Goal: Complete application form: Complete application form

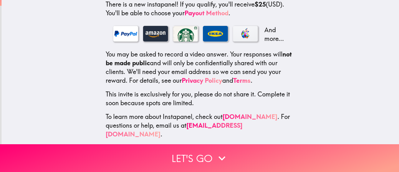
scroll to position [123, 0]
click at [203, 154] on button "Let's go" at bounding box center [199, 158] width 399 height 28
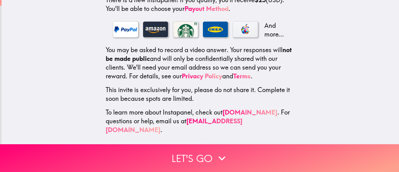
scroll to position [0, 0]
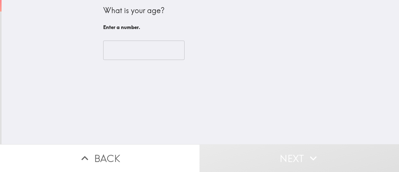
click at [155, 52] on input "number" at bounding box center [143, 50] width 81 height 19
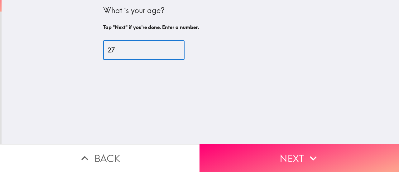
type input "27"
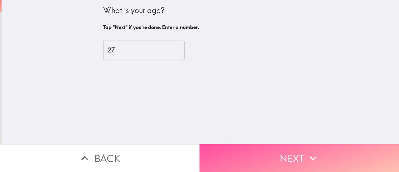
click at [308, 153] on icon "button" at bounding box center [313, 158] width 14 height 14
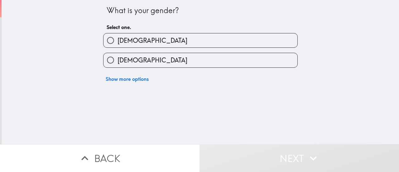
click at [217, 60] on label "[DEMOGRAPHIC_DATA]" at bounding box center [201, 60] width 194 height 14
click at [118, 60] on input "[DEMOGRAPHIC_DATA]" at bounding box center [111, 60] width 14 height 14
radio input "true"
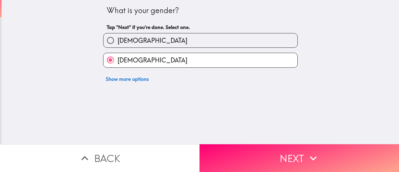
click at [295, 155] on button "Next" at bounding box center [300, 158] width 200 height 28
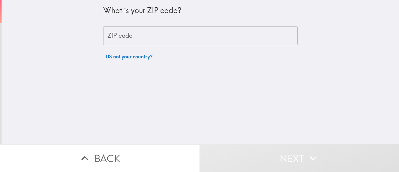
click at [194, 47] on div "What is your ZIP code? ZIP code ZIP code US not your country?" at bounding box center [200, 31] width 195 height 63
click at [188, 36] on input "ZIP code" at bounding box center [200, 35] width 195 height 19
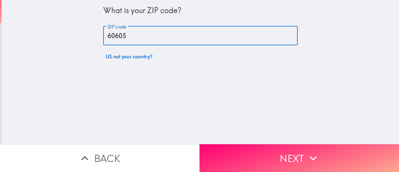
type input "60605"
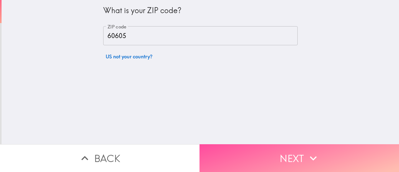
click at [275, 146] on button "Next" at bounding box center [300, 158] width 200 height 28
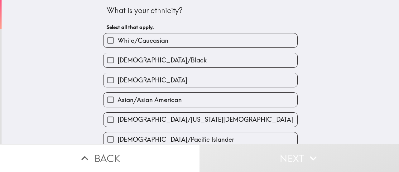
click at [205, 60] on label "[DEMOGRAPHIC_DATA]/Black" at bounding box center [201, 60] width 194 height 14
click at [118, 60] on input "[DEMOGRAPHIC_DATA]/Black" at bounding box center [111, 60] width 14 height 14
checkbox input "true"
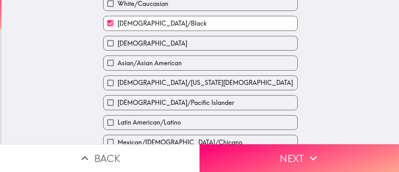
scroll to position [36, 0]
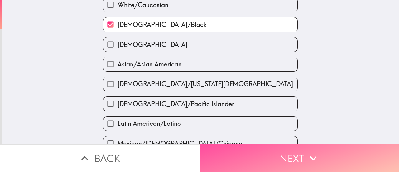
click at [320, 151] on button "Next" at bounding box center [300, 158] width 200 height 28
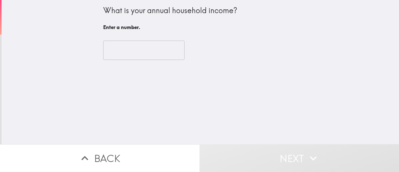
click at [156, 50] on input "number" at bounding box center [143, 50] width 81 height 19
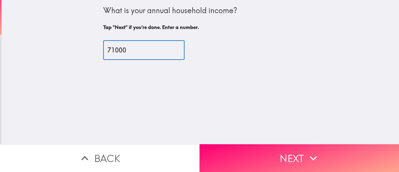
type input "71000"
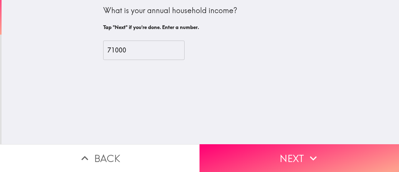
click at [257, 122] on div "What is your annual household income? Tap "Next" if you're done. Enter a number…" at bounding box center [200, 72] width 397 height 144
click at [277, 154] on button "Next" at bounding box center [300, 158] width 200 height 28
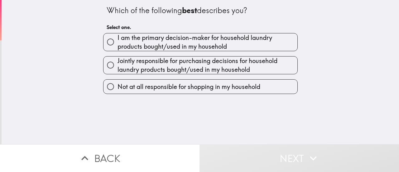
click at [202, 44] on span "I am the primary decision-maker for household laundry products bought/used in m…" at bounding box center [208, 41] width 180 height 17
click at [118, 44] on input "I am the primary decision-maker for household laundry products bought/used in m…" at bounding box center [111, 42] width 14 height 14
radio input "true"
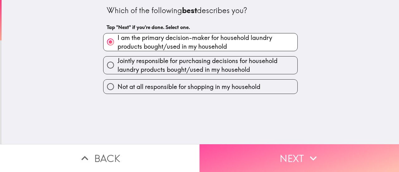
click at [282, 146] on button "Next" at bounding box center [300, 158] width 200 height 28
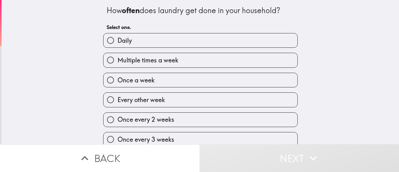
click at [205, 79] on label "Once a week" at bounding box center [201, 80] width 194 height 14
click at [118, 79] on input "Once a week" at bounding box center [111, 80] width 14 height 14
radio input "true"
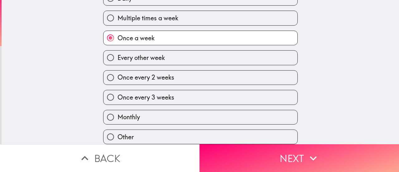
scroll to position [48, 0]
click at [321, 151] on button "Next" at bounding box center [300, 158] width 200 height 28
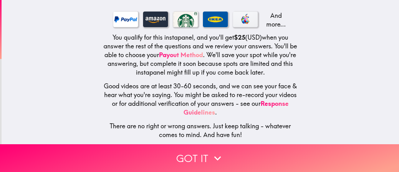
scroll to position [110, 0]
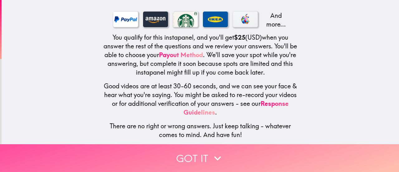
click at [211, 153] on icon "button" at bounding box center [218, 158] width 14 height 14
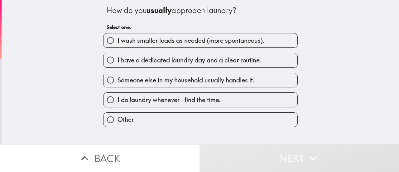
click at [198, 63] on span "I have a dedicated laundry day and a clear routine." at bounding box center [190, 60] width 144 height 9
click at [118, 63] on input "I have a dedicated laundry day and a clear routine." at bounding box center [111, 60] width 14 height 14
radio input "true"
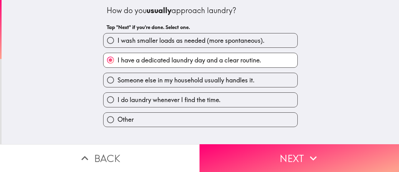
click at [316, 160] on button "Next" at bounding box center [300, 158] width 200 height 28
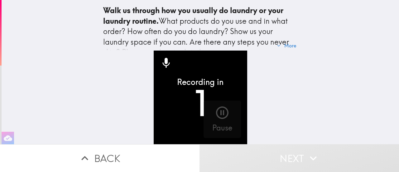
click at [216, 109] on icon "button" at bounding box center [222, 112] width 12 height 12
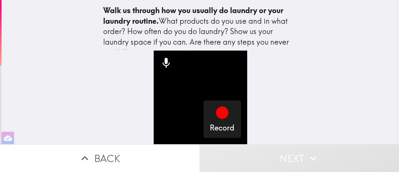
click at [218, 109] on icon "button" at bounding box center [222, 112] width 12 height 12
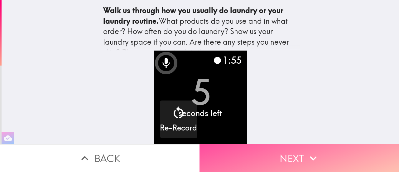
click at [292, 152] on button "Next" at bounding box center [300, 158] width 200 height 28
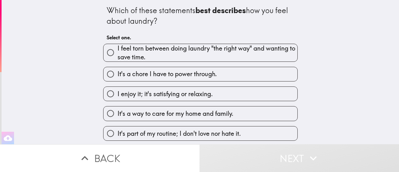
click at [184, 150] on button "Back" at bounding box center [100, 158] width 200 height 28
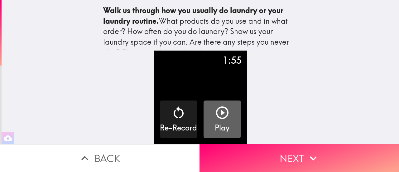
click at [231, 111] on button "Play" at bounding box center [222, 118] width 37 height 37
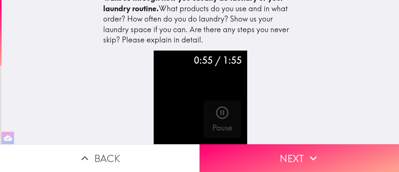
scroll to position [14, 0]
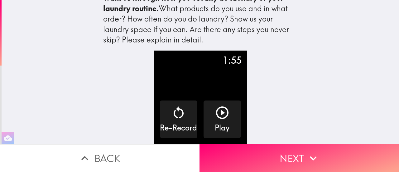
click at [290, 151] on button "Next" at bounding box center [300, 158] width 200 height 28
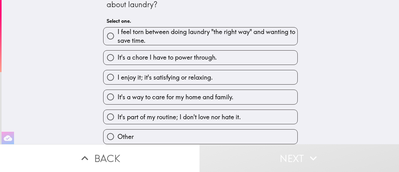
scroll to position [22, 0]
click at [237, 32] on span "I feel torn between doing laundry "the right way" and wanting to save time." at bounding box center [208, 35] width 180 height 17
click at [118, 32] on input "I feel torn between doing laundry "the right way" and wanting to save time." at bounding box center [111, 36] width 14 height 14
radio input "true"
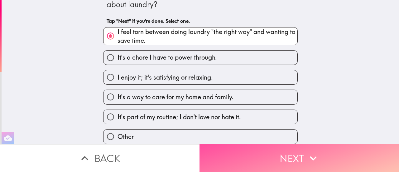
click at [284, 155] on button "Next" at bounding box center [300, 158] width 200 height 28
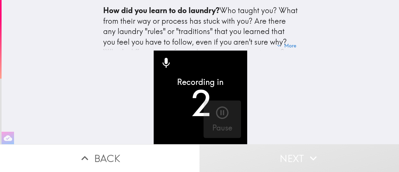
click at [221, 111] on icon "button" at bounding box center [222, 112] width 15 height 15
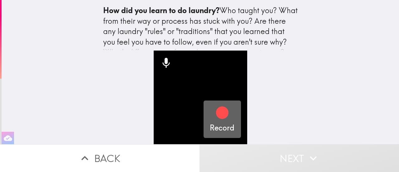
click at [215, 114] on icon "button" at bounding box center [222, 112] width 15 height 15
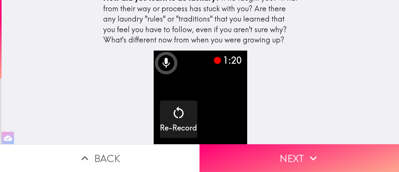
scroll to position [17, 0]
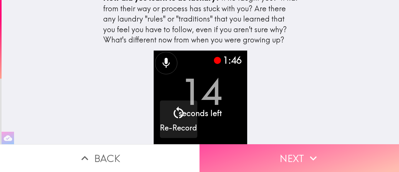
click at [284, 155] on button "Next" at bounding box center [300, 158] width 200 height 28
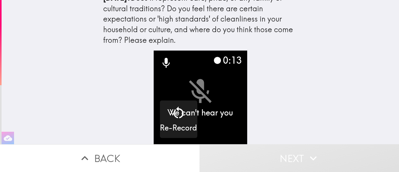
scroll to position [38, 0]
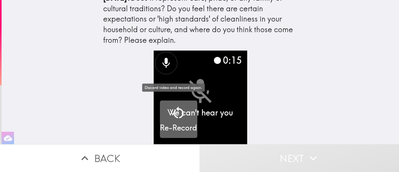
click at [187, 107] on div "Re-Record" at bounding box center [178, 119] width 37 height 28
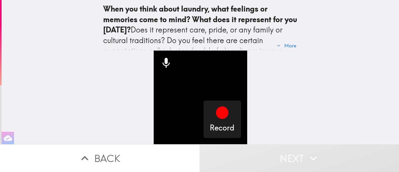
scroll to position [4, 0]
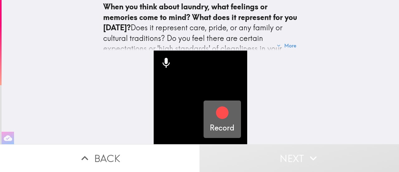
click at [225, 114] on div "Record" at bounding box center [222, 119] width 25 height 28
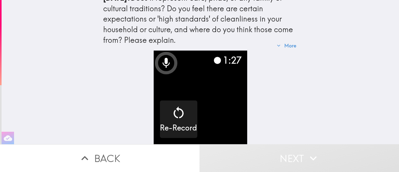
scroll to position [35, 0]
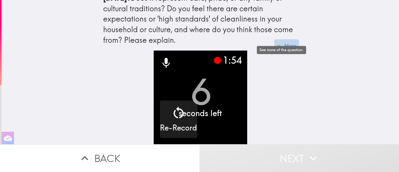
click at [279, 41] on button "More" at bounding box center [286, 45] width 25 height 12
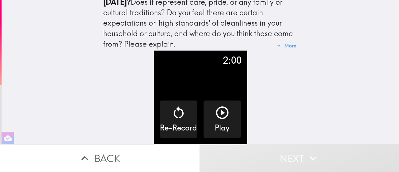
scroll to position [0, 0]
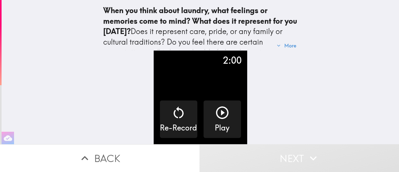
click at [146, 156] on button "Back" at bounding box center [100, 158] width 200 height 28
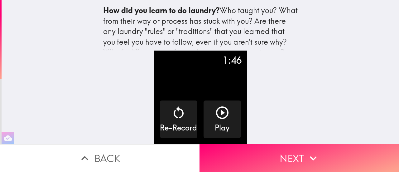
click at [277, 147] on button "Next" at bounding box center [300, 158] width 200 height 28
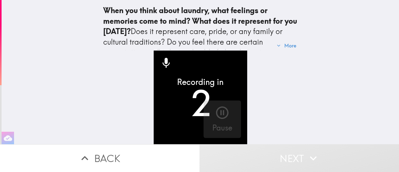
click at [224, 110] on icon "button" at bounding box center [222, 112] width 15 height 15
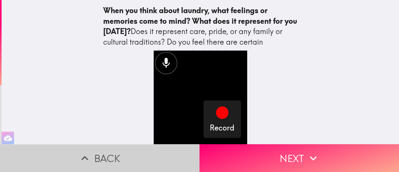
click at [154, 157] on button "Back" at bounding box center [100, 158] width 200 height 28
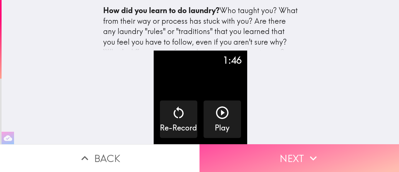
click at [262, 155] on button "Next" at bounding box center [300, 158] width 200 height 28
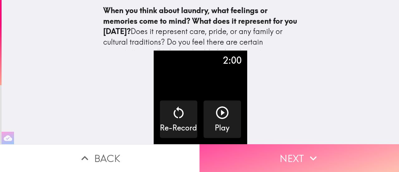
click at [292, 149] on button "Next" at bounding box center [300, 158] width 200 height 28
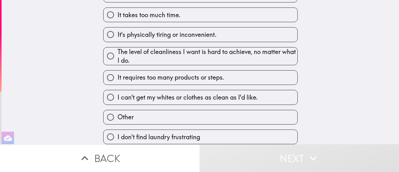
scroll to position [82, 0]
click at [248, 130] on label "I don't find laundry frustrating" at bounding box center [201, 137] width 194 height 14
click at [118, 130] on input "I don't find laundry frustrating" at bounding box center [111, 137] width 14 height 14
radio input "true"
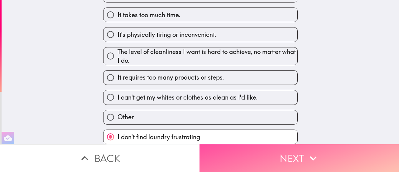
click at [276, 148] on button "Next" at bounding box center [300, 158] width 200 height 28
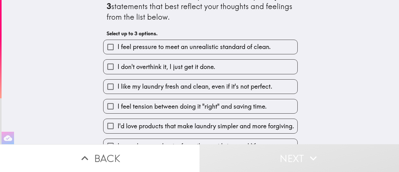
scroll to position [49, 0]
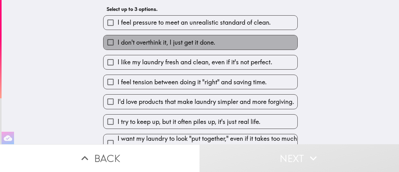
click at [259, 45] on label "I don't overthink it, I just get it done." at bounding box center [201, 42] width 194 height 14
click at [118, 45] on input "I don't overthink it, I just get it done." at bounding box center [111, 42] width 14 height 14
checkbox input "true"
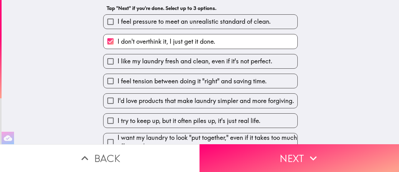
scroll to position [49, 0]
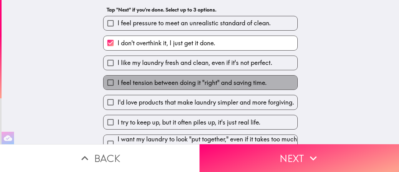
click at [246, 85] on span "I feel tension between doing it "right" and saving time." at bounding box center [192, 82] width 149 height 9
click at [118, 85] on input "I feel tension between doing it "right" and saving time." at bounding box center [111, 82] width 14 height 14
checkbox input "true"
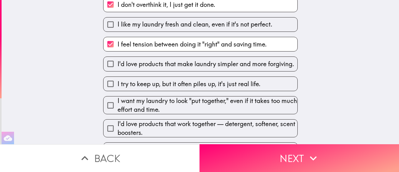
scroll to position [106, 0]
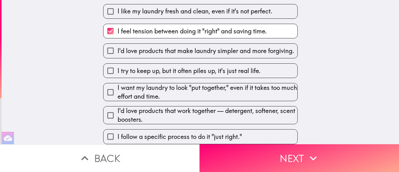
click at [246, 153] on button "Next" at bounding box center [300, 158] width 200 height 28
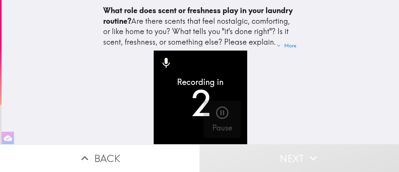
click at [216, 106] on icon "button" at bounding box center [222, 112] width 12 height 12
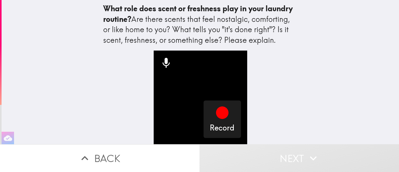
scroll to position [17, 0]
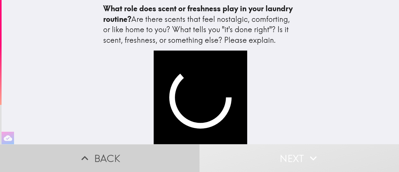
click at [115, 146] on button "Back" at bounding box center [100, 158] width 200 height 28
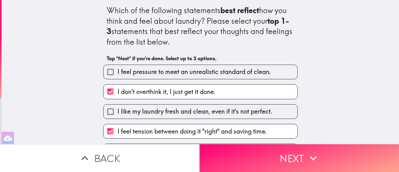
click at [282, 161] on button "Next" at bounding box center [300, 158] width 200 height 28
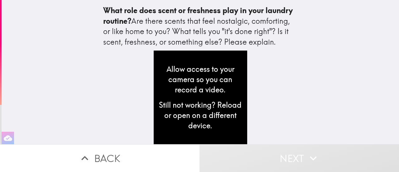
scroll to position [14, 0]
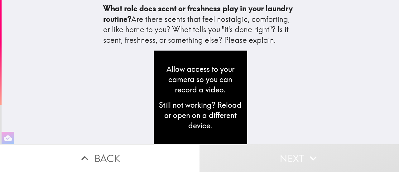
click at [41, 49] on div "What role does scent or freshness play in your laundry routine? Are there scent…" at bounding box center [200, 72] width 397 height 144
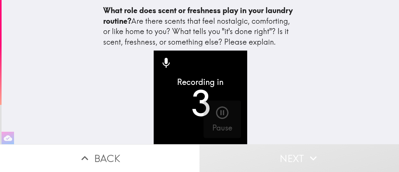
click at [227, 114] on button "Pause" at bounding box center [222, 118] width 37 height 37
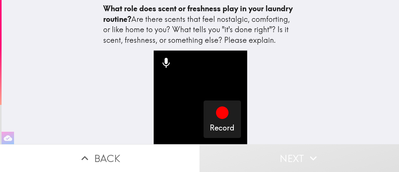
scroll to position [4, 0]
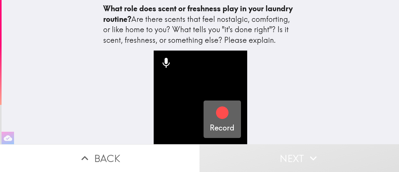
click at [222, 108] on icon "button" at bounding box center [222, 112] width 12 height 12
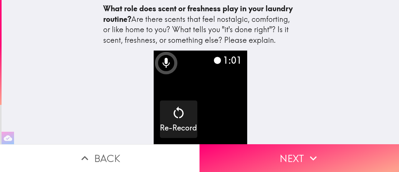
scroll to position [13, 0]
click at [281, 152] on button "Next" at bounding box center [300, 158] width 200 height 28
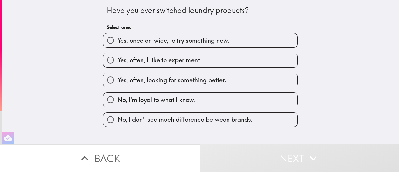
click at [222, 59] on label "Yes, often, I like to experiment" at bounding box center [201, 60] width 194 height 14
click at [118, 59] on input "Yes, often, I like to experiment" at bounding box center [111, 60] width 14 height 14
radio input "true"
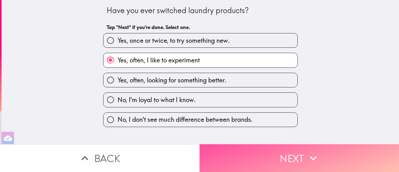
click at [301, 153] on button "Next" at bounding box center [300, 158] width 200 height 28
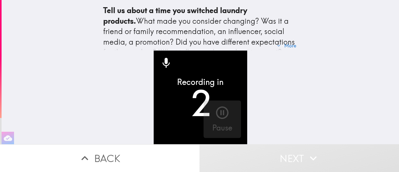
click at [225, 114] on div "Pause" at bounding box center [222, 119] width 20 height 28
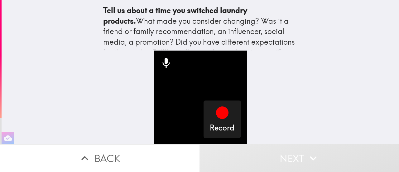
click at [223, 117] on div "button" at bounding box center [222, 113] width 15 height 17
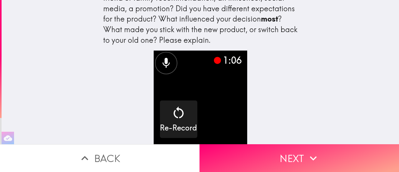
scroll to position [38, 0]
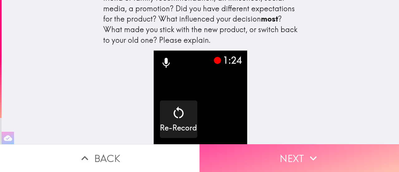
click at [292, 157] on button "Next" at bounding box center [300, 158] width 200 height 28
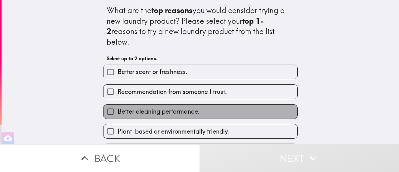
click at [199, 104] on label "Better cleaning performance." at bounding box center [201, 111] width 194 height 14
click at [118, 104] on input "Better cleaning performance." at bounding box center [111, 111] width 14 height 14
checkbox input "true"
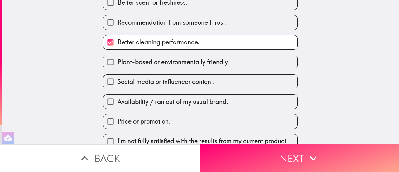
scroll to position [81, 0]
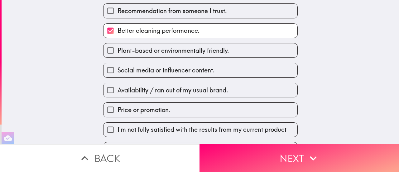
click at [199, 103] on label "Price or promotion." at bounding box center [201, 110] width 194 height 14
click at [118, 103] on input "Price or promotion." at bounding box center [111, 110] width 14 height 14
checkbox input "true"
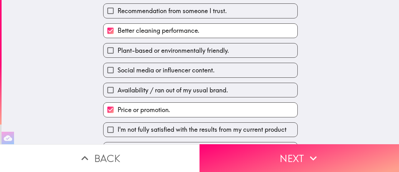
scroll to position [89, 0]
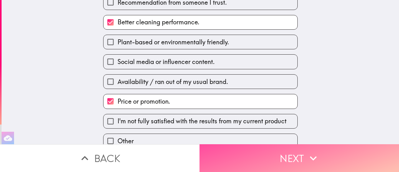
click at [229, 154] on button "Next" at bounding box center [300, 158] width 200 height 28
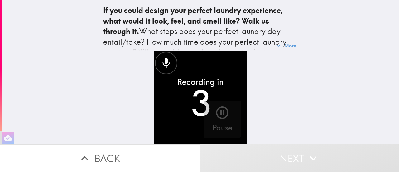
click at [220, 115] on icon "button" at bounding box center [222, 112] width 15 height 15
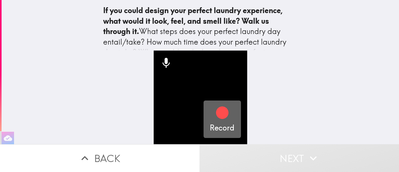
click at [215, 113] on icon "button" at bounding box center [222, 112] width 15 height 15
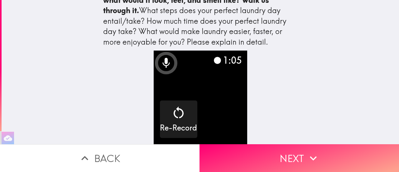
scroll to position [27, 0]
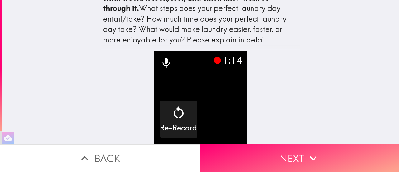
click at [291, 155] on button "Next" at bounding box center [300, 158] width 200 height 28
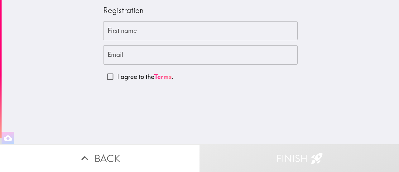
click at [179, 30] on input "First name" at bounding box center [200, 30] width 195 height 19
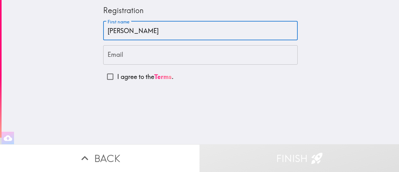
type input "Venessa"
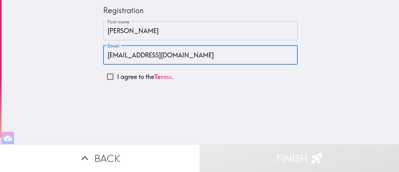
type input "vme31012@gmail.com"
click at [106, 79] on input "I agree to the Terms ." at bounding box center [110, 77] width 14 height 14
checkbox input "true"
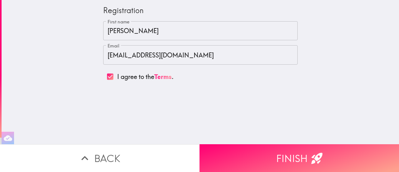
click at [275, 161] on button "Finish" at bounding box center [300, 158] width 200 height 28
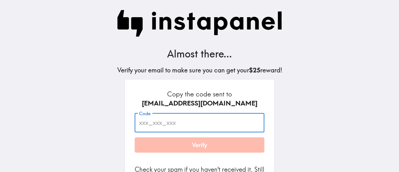
click at [188, 128] on input "Code" at bounding box center [200, 122] width 130 height 19
paste input "Eag_Hry_5yA"
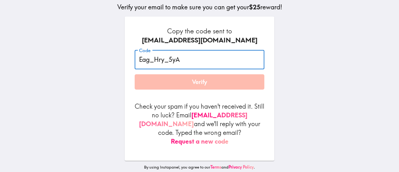
type input "Eag_Hry_5yA"
click at [194, 86] on button "Verify" at bounding box center [200, 82] width 130 height 16
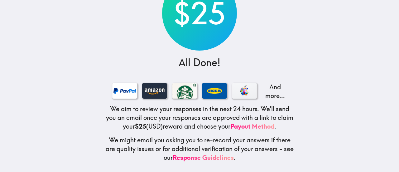
scroll to position [0, 0]
